Goal: Subscribe to service/newsletter

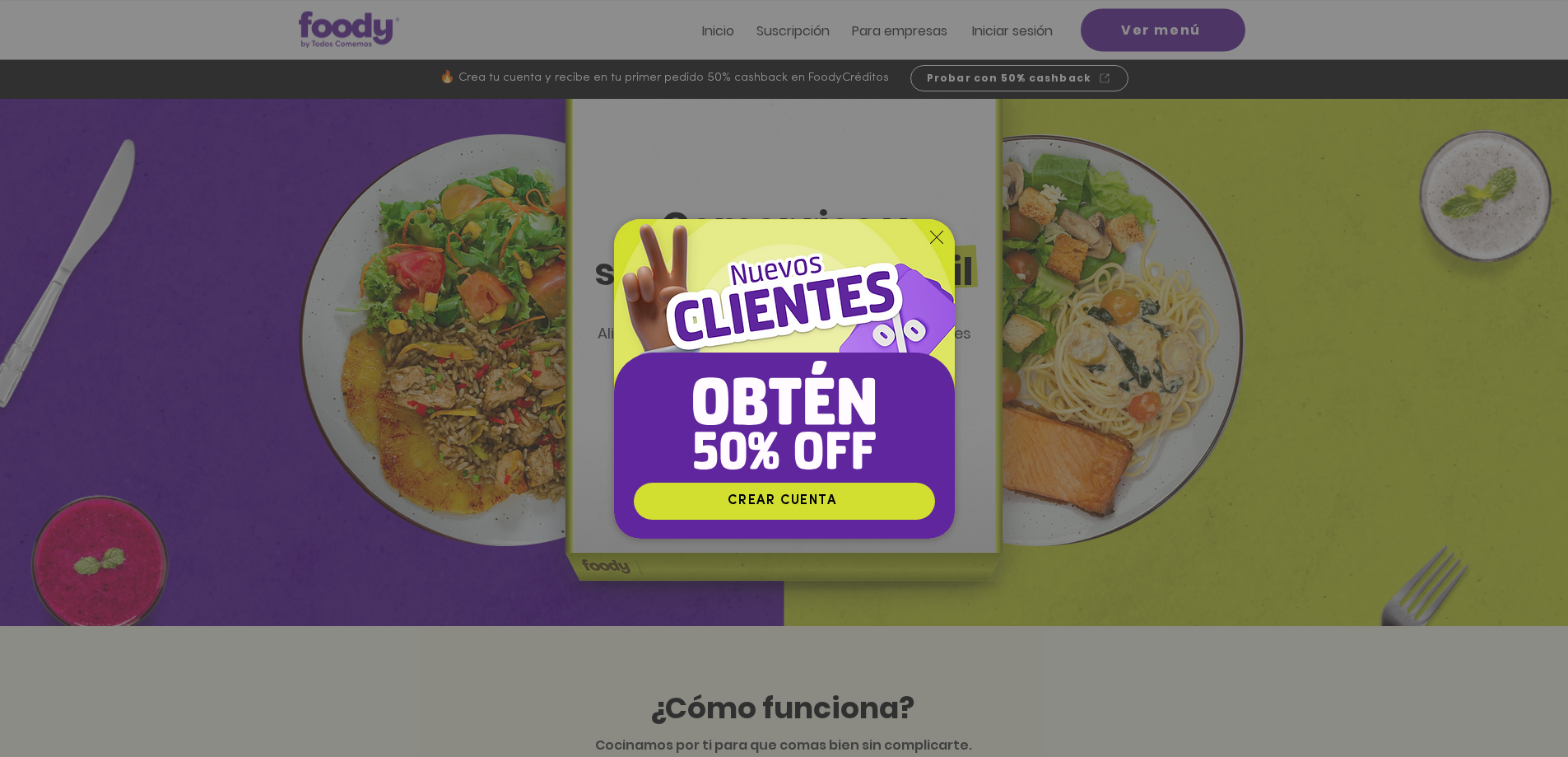
click at [931, 239] on icon "Volver al sitio" at bounding box center [937, 237] width 13 height 13
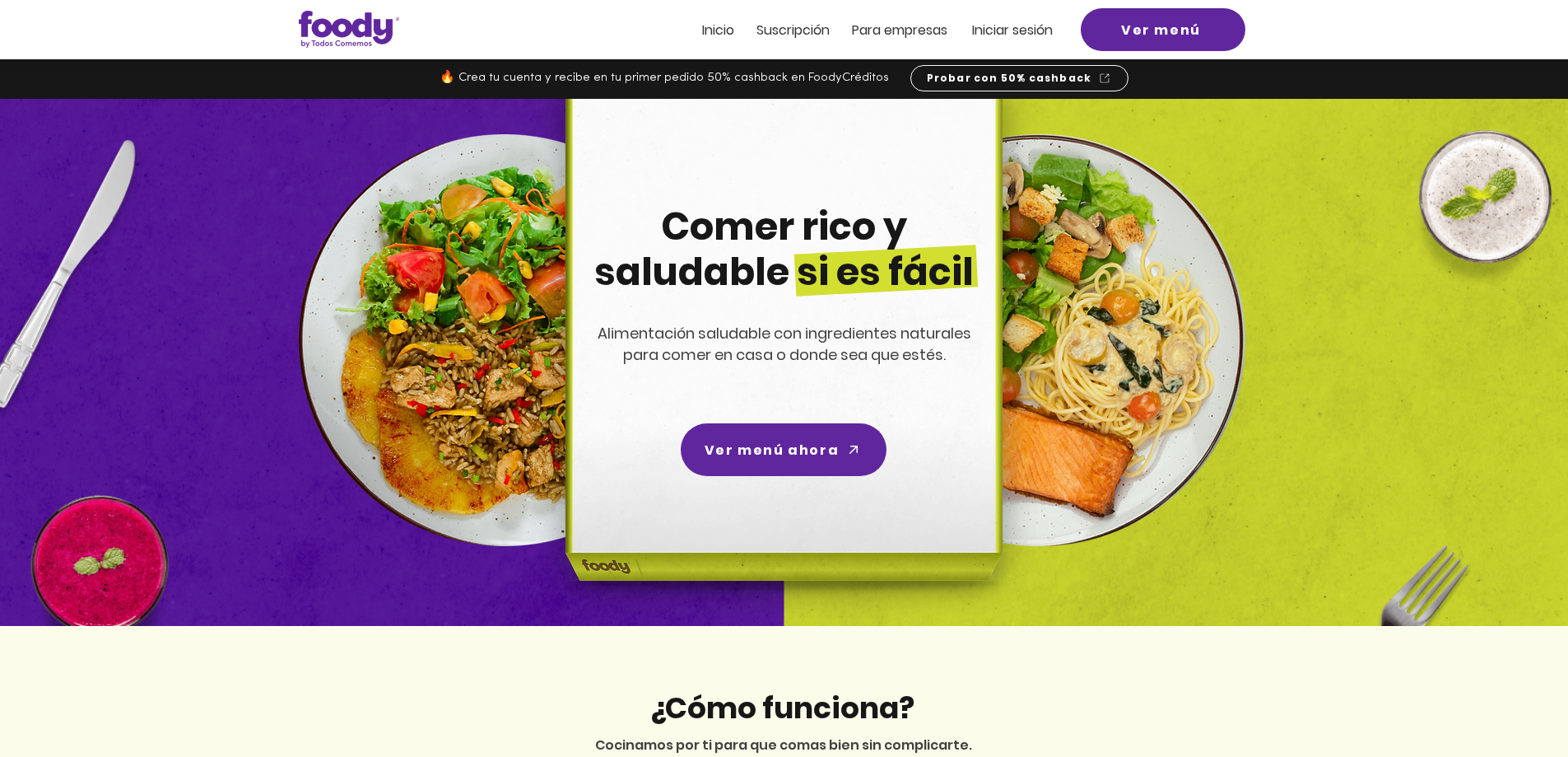
click at [770, 33] on span "Suscripción" at bounding box center [794, 30] width 73 height 19
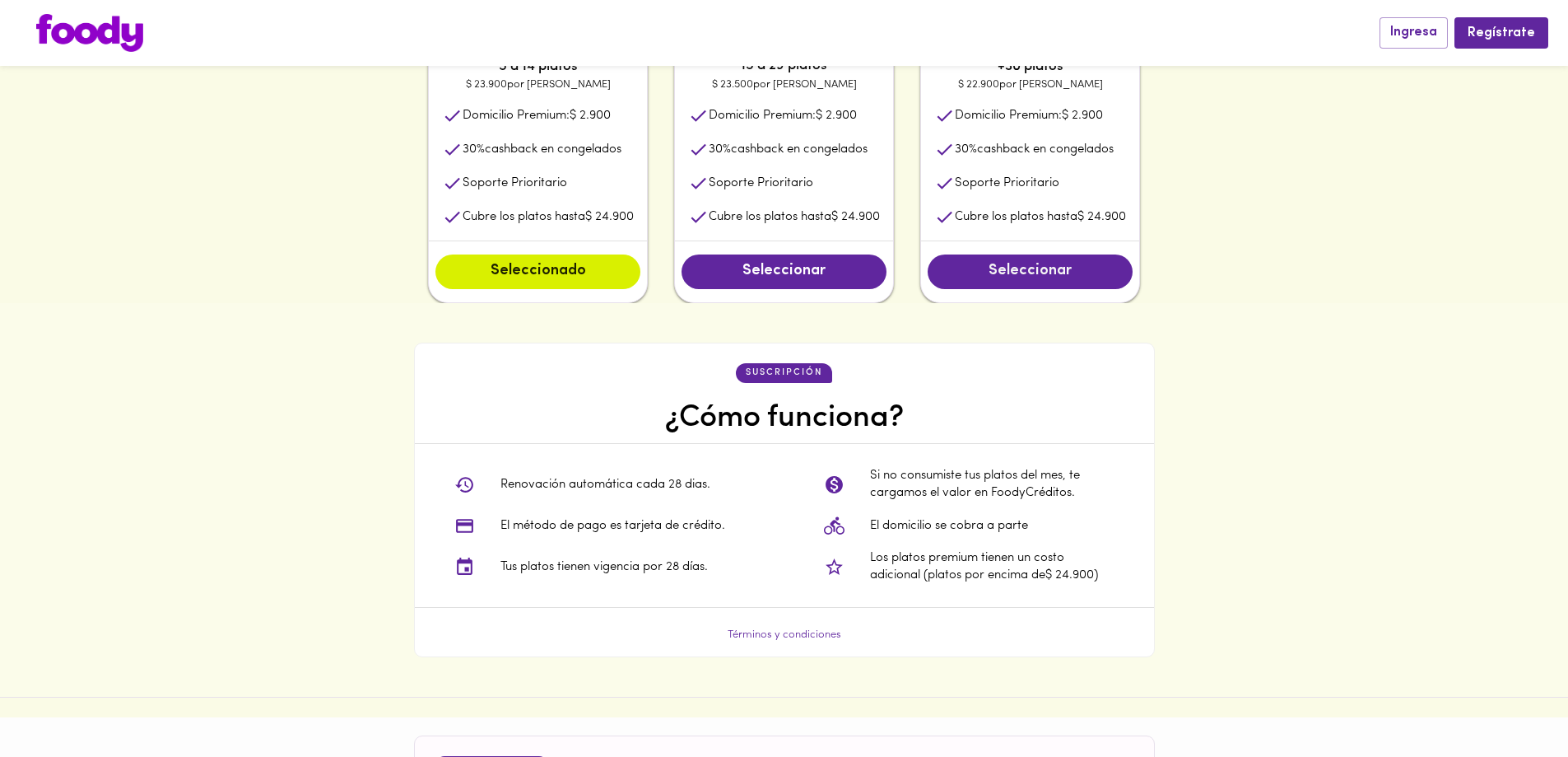
scroll to position [896, 0]
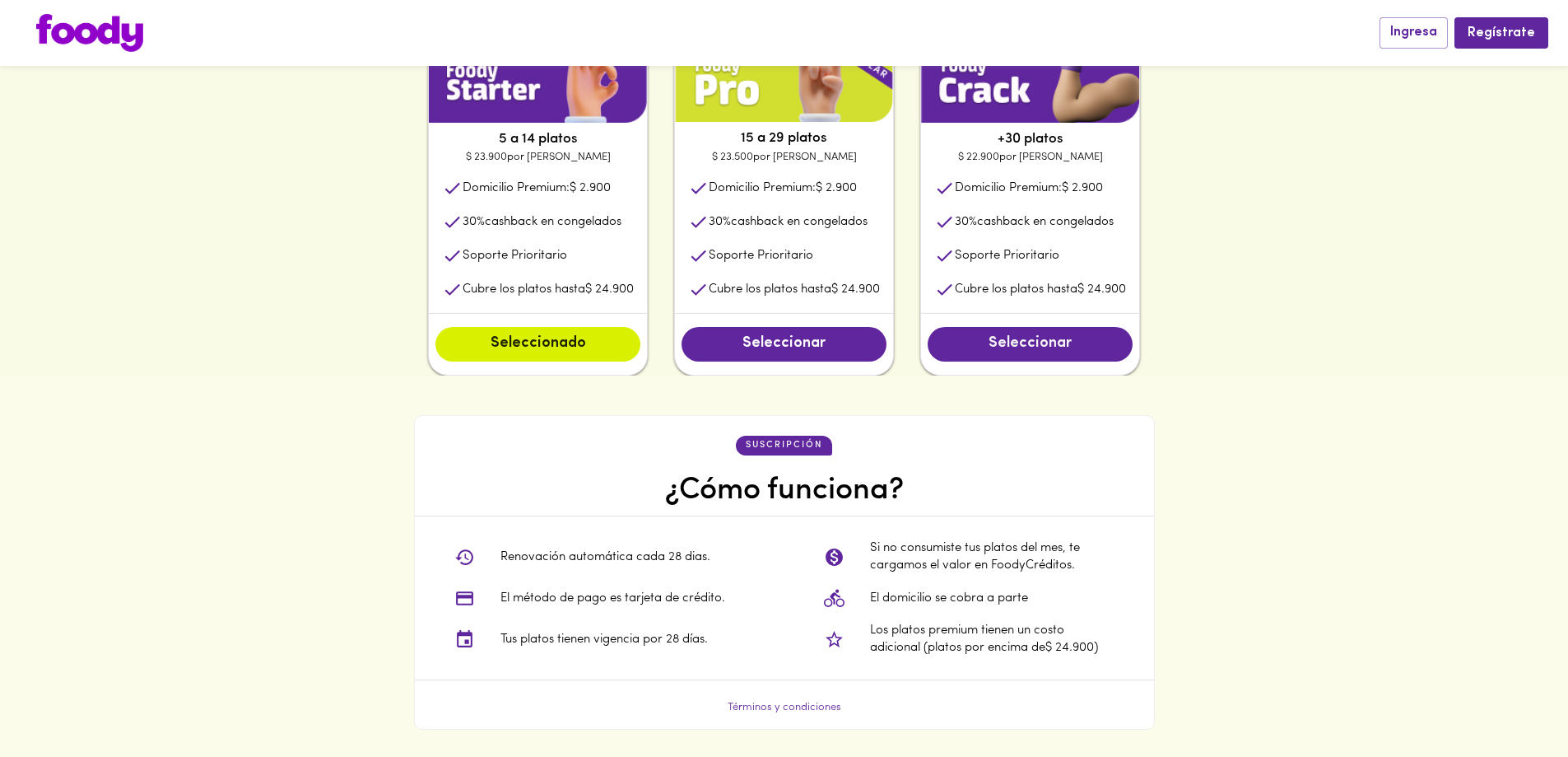
click at [1089, 340] on span "Seleccionar" at bounding box center [1030, 344] width 172 height 18
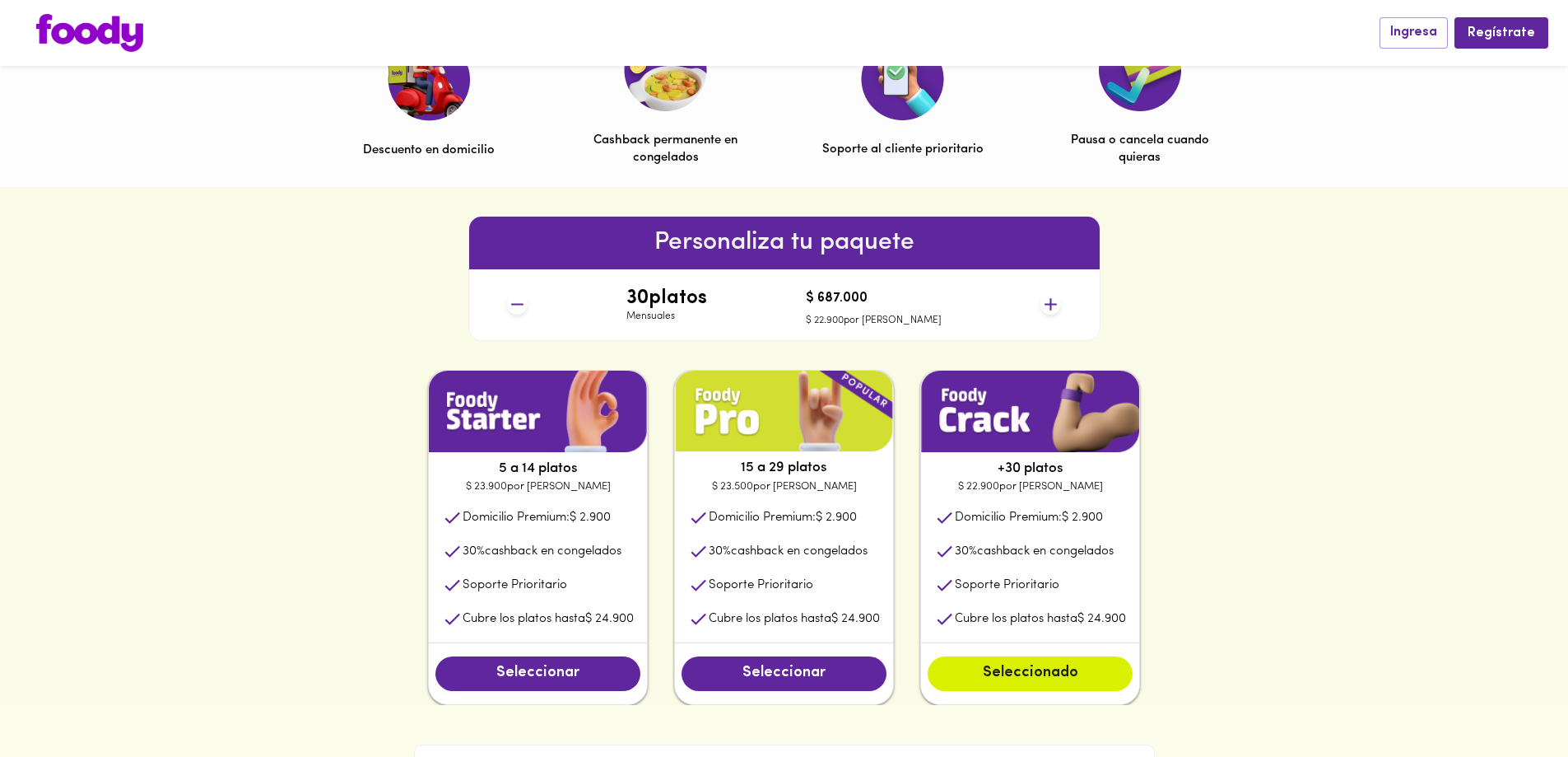
scroll to position [0, 0]
